Goal: Find specific page/section: Find specific page/section

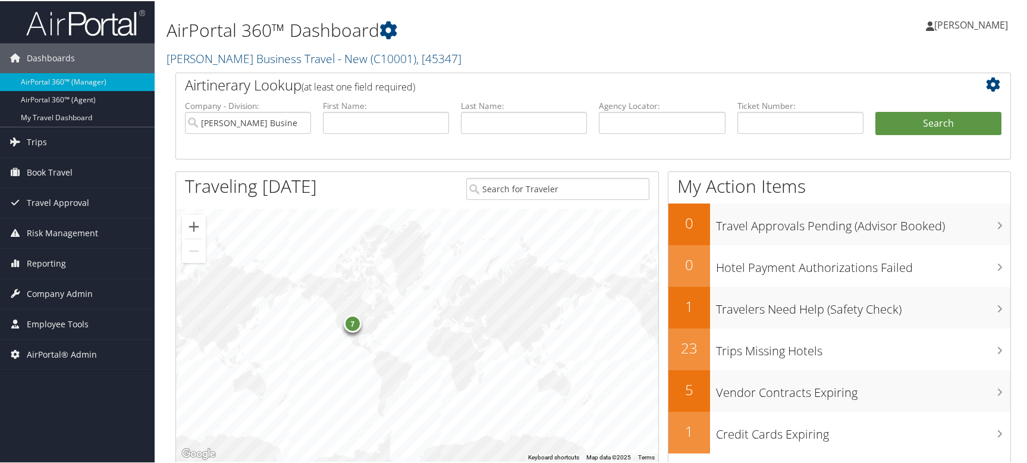
drag, startPoint x: 289, startPoint y: 297, endPoint x: 287, endPoint y: 305, distance: 7.4
click at [289, 297] on div "7" at bounding box center [417, 334] width 482 height 253
click at [61, 433] on div "Dashboards AirPortal 360™ (Manager) AirPortal 360™ (Agent) My Travel Dashboard …" at bounding box center [516, 387] width 1032 height 775
